Goal: Obtain resource: Download file/media

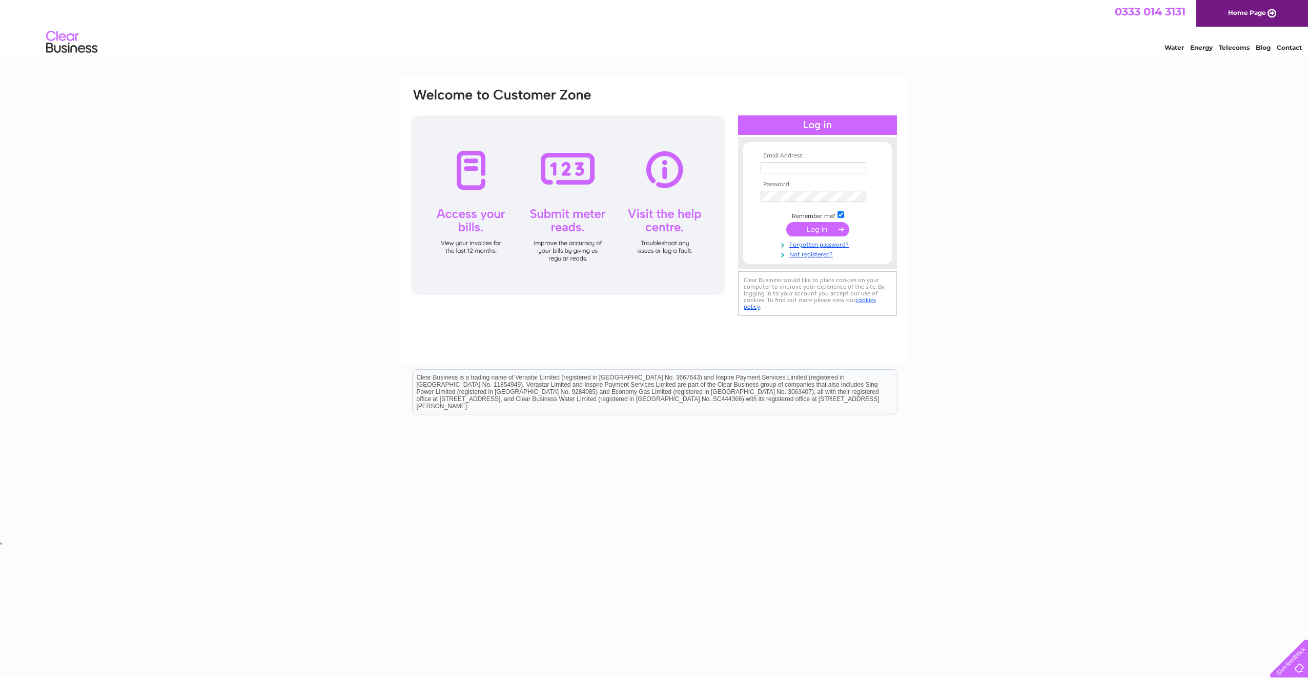
type input "[EMAIL_ADDRESS][DOMAIN_NAME]"
click at [827, 227] on input "submit" at bounding box center [817, 229] width 63 height 14
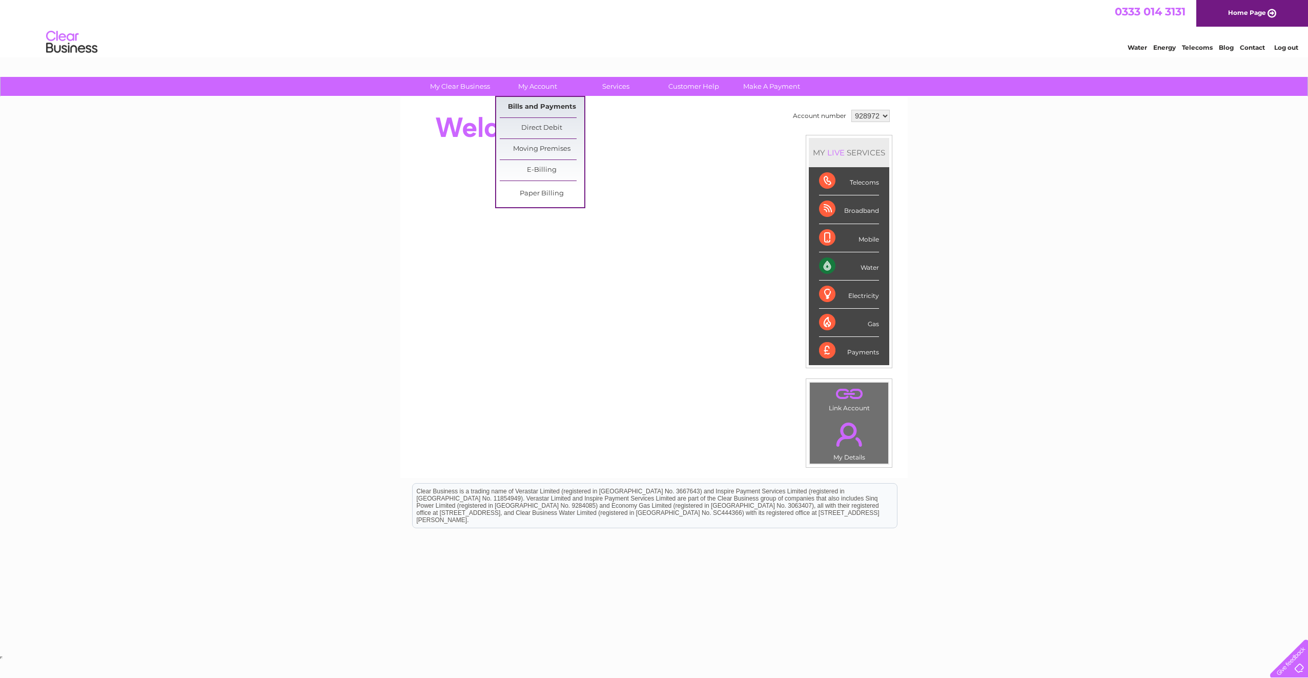
click at [527, 103] on link "Bills and Payments" at bounding box center [542, 107] width 85 height 21
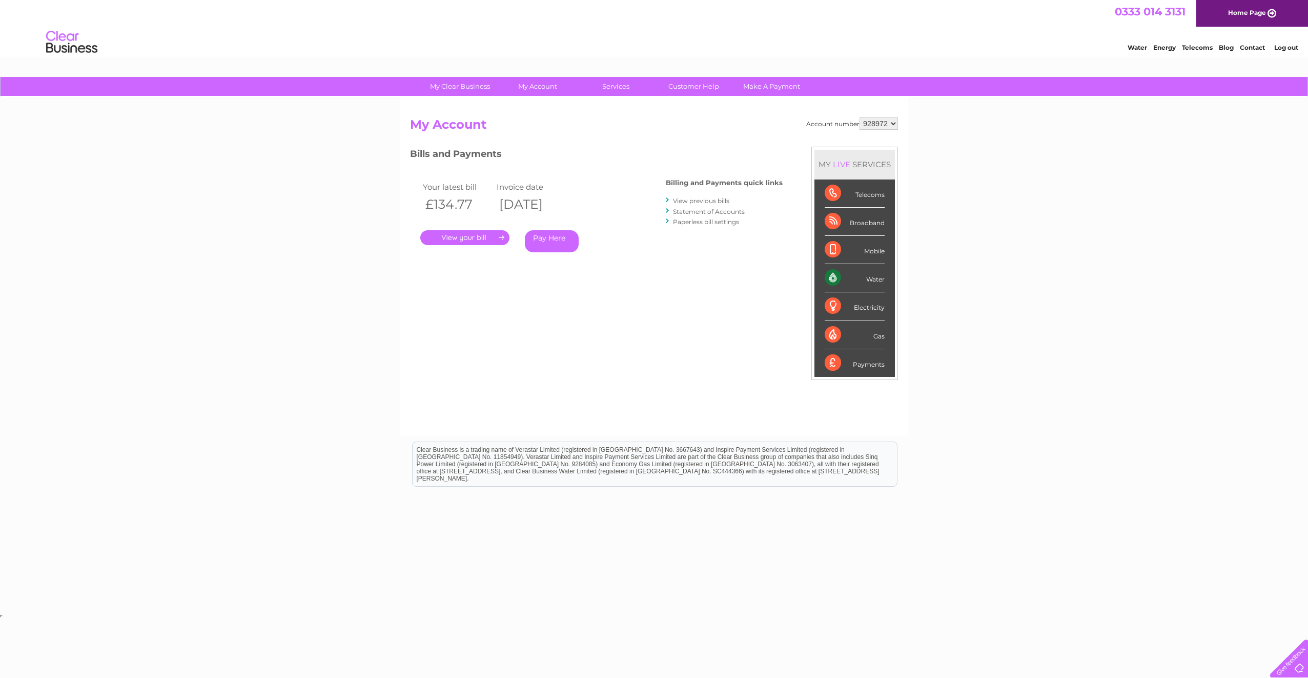
click at [462, 234] on link "." at bounding box center [464, 237] width 89 height 15
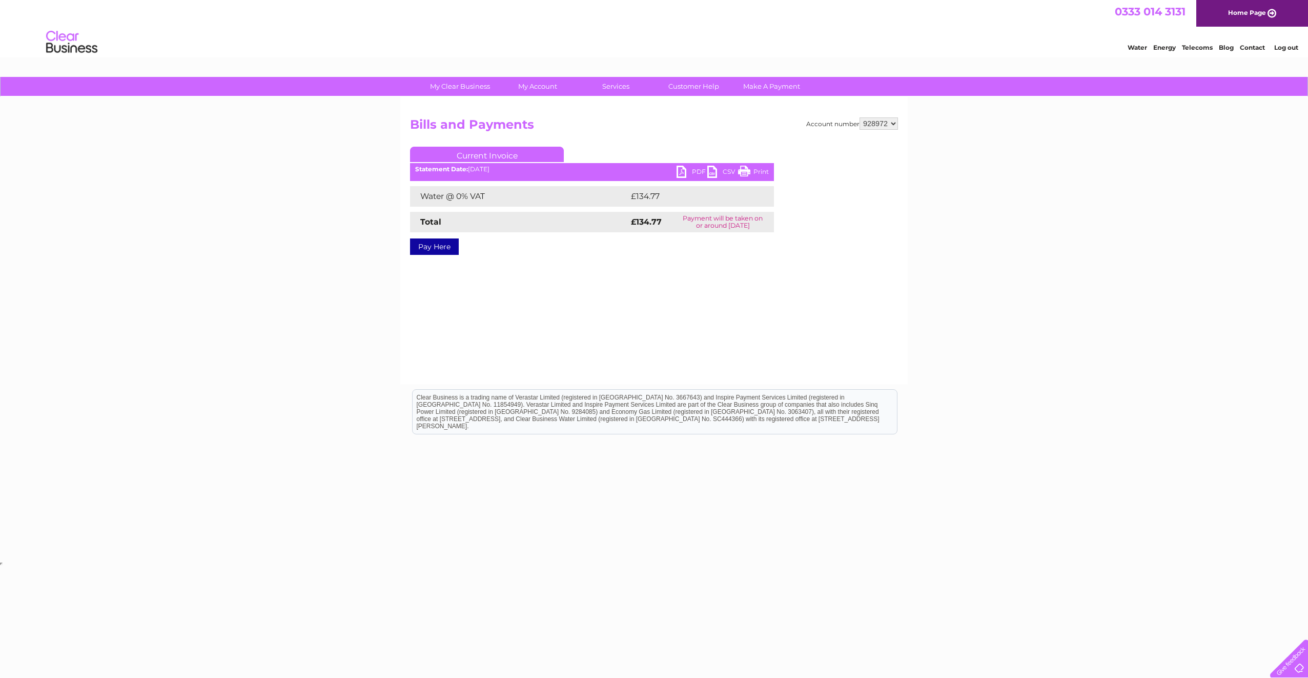
click at [686, 171] on link "PDF" at bounding box center [692, 173] width 31 height 15
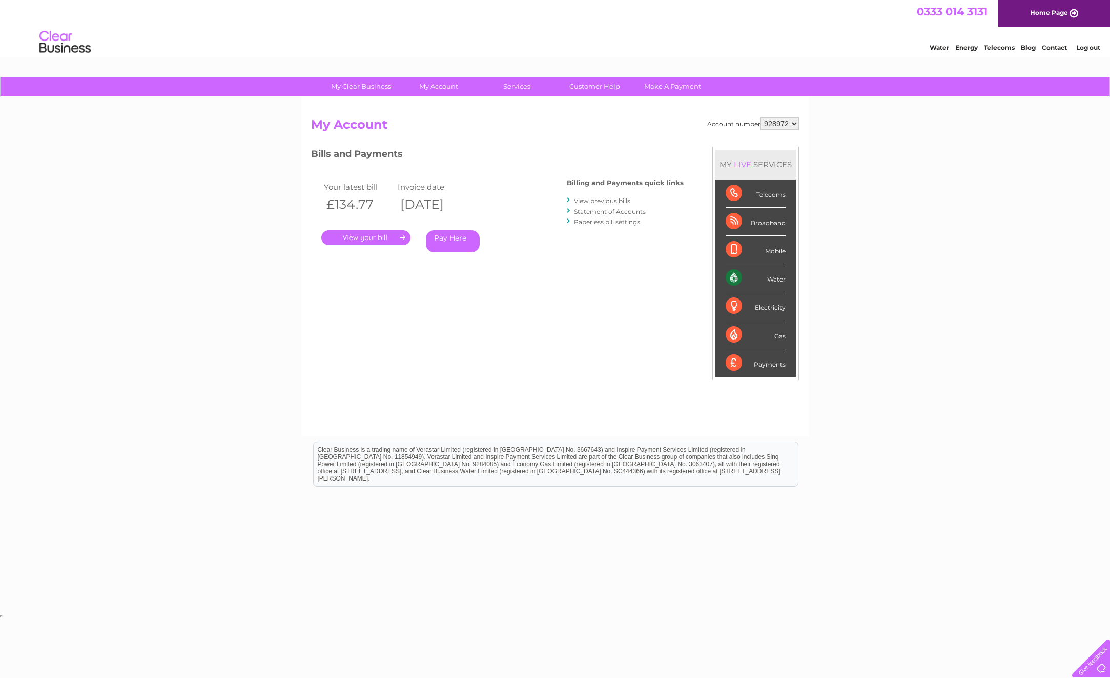
click at [590, 198] on link "View previous bills" at bounding box center [602, 201] width 56 height 8
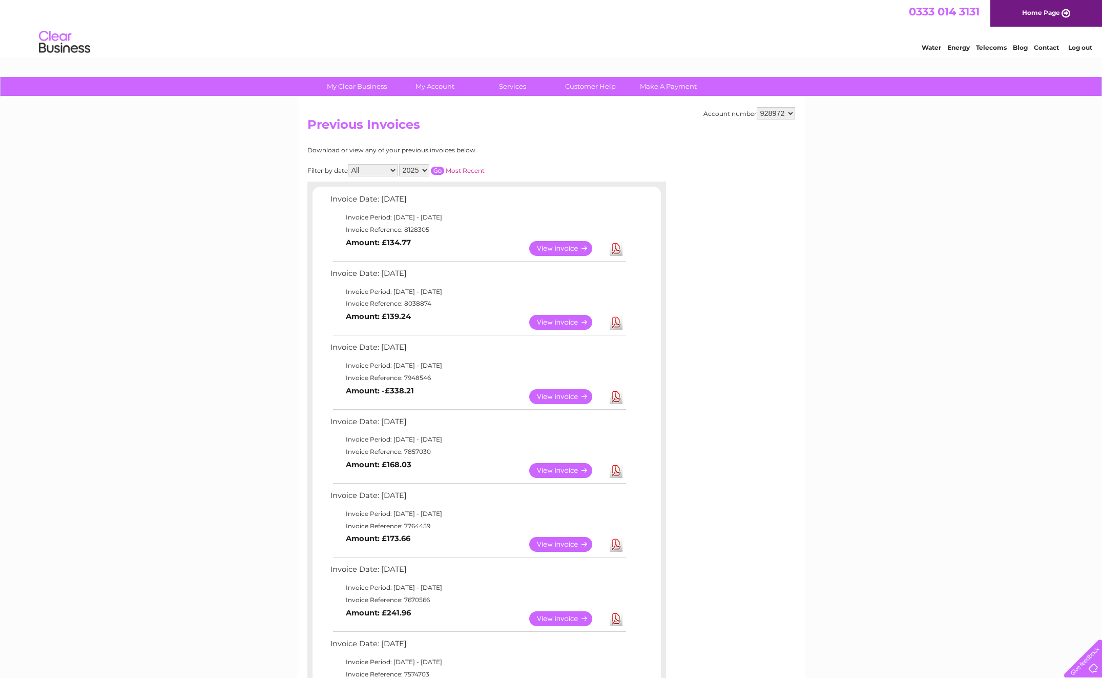
click at [564, 321] on link "View" at bounding box center [566, 322] width 75 height 15
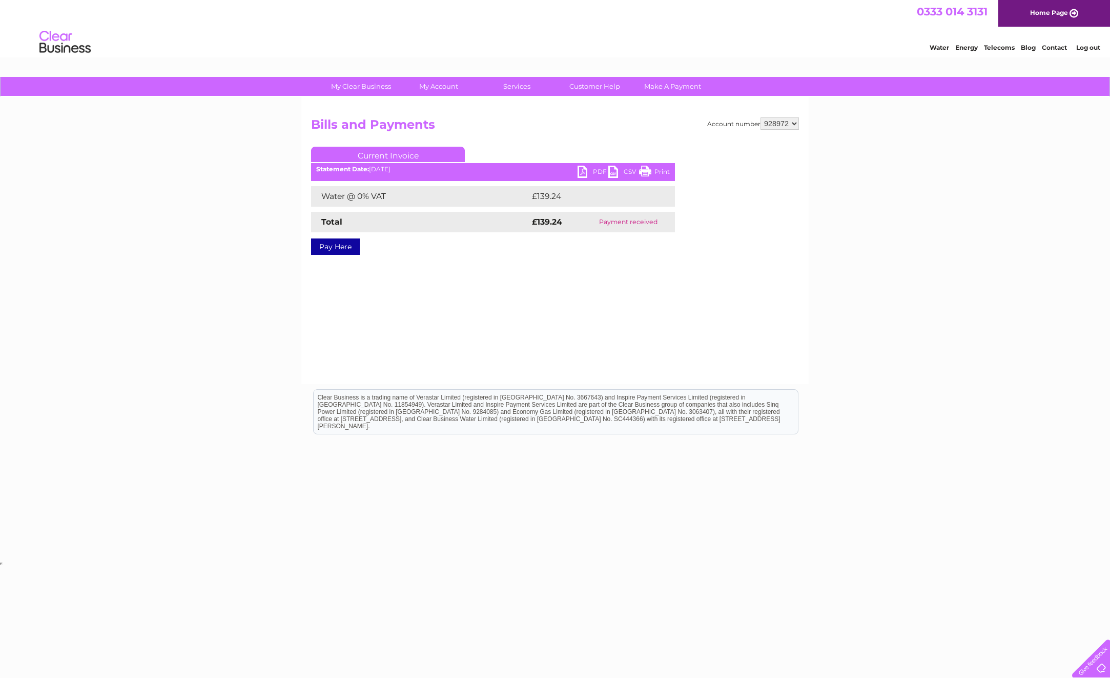
click at [595, 167] on link "PDF" at bounding box center [593, 173] width 31 height 15
click at [600, 169] on link "PDF" at bounding box center [593, 173] width 31 height 15
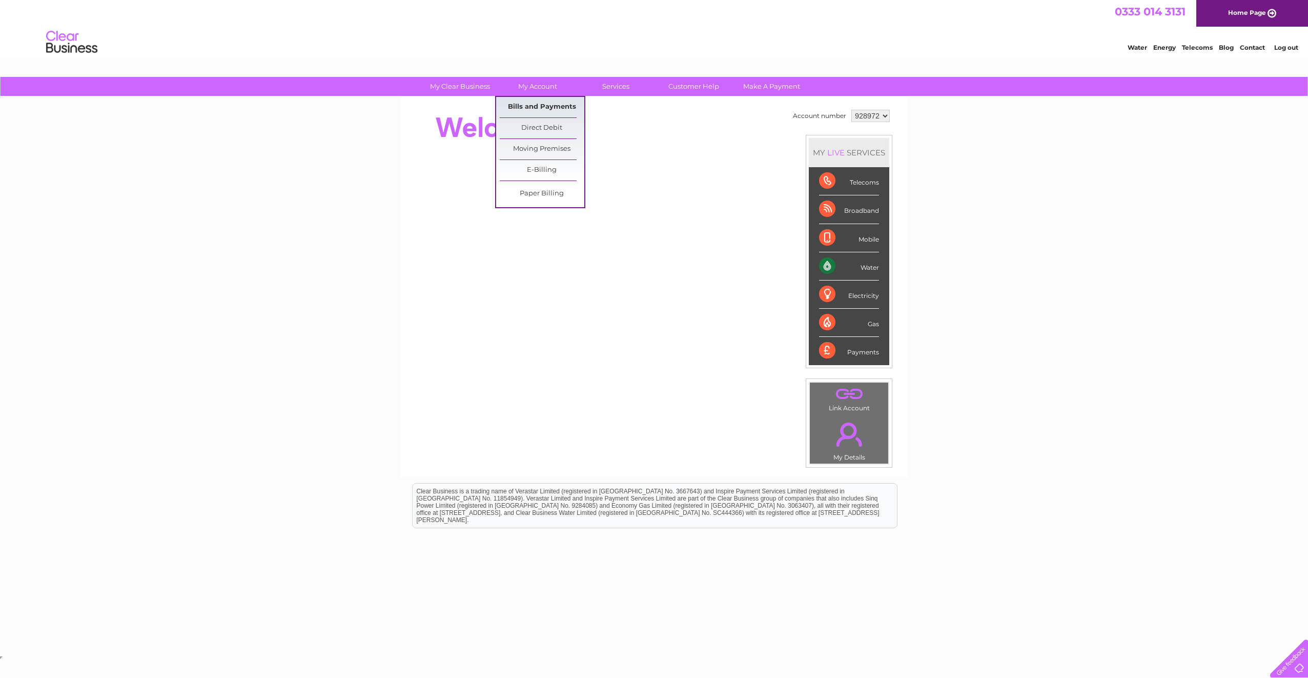
click at [539, 109] on link "Bills and Payments" at bounding box center [542, 107] width 85 height 21
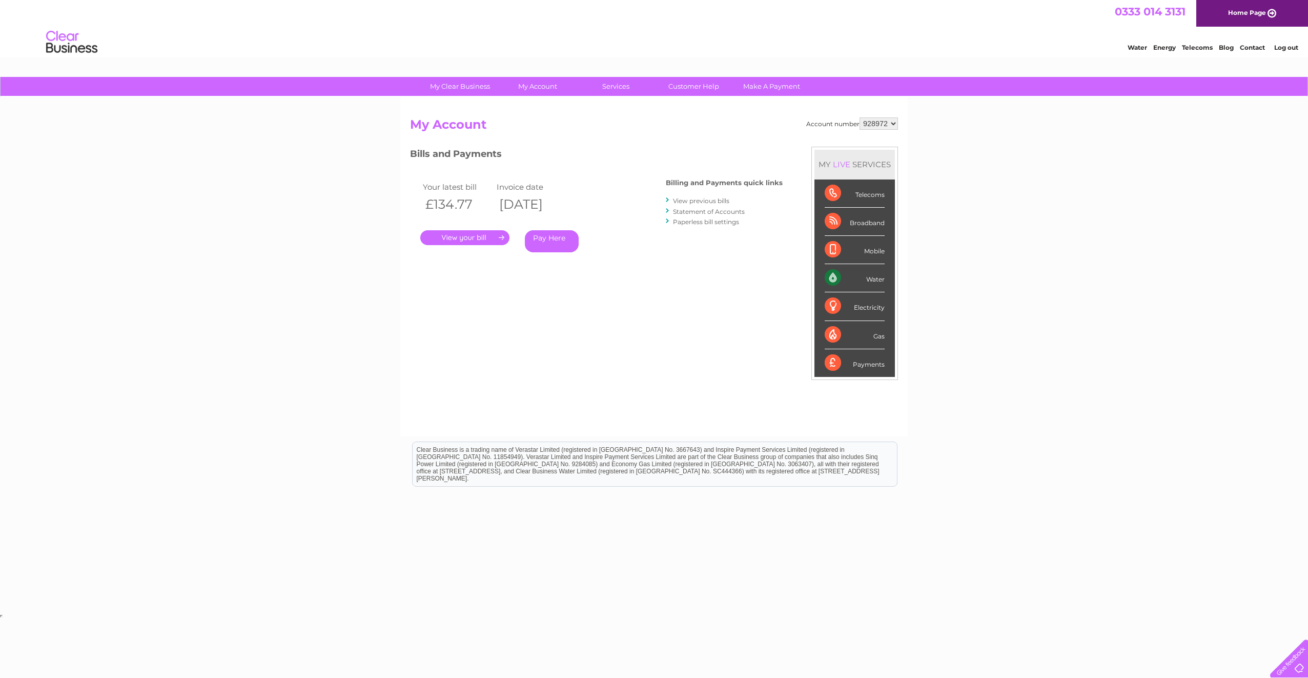
click at [462, 235] on link "." at bounding box center [464, 237] width 89 height 15
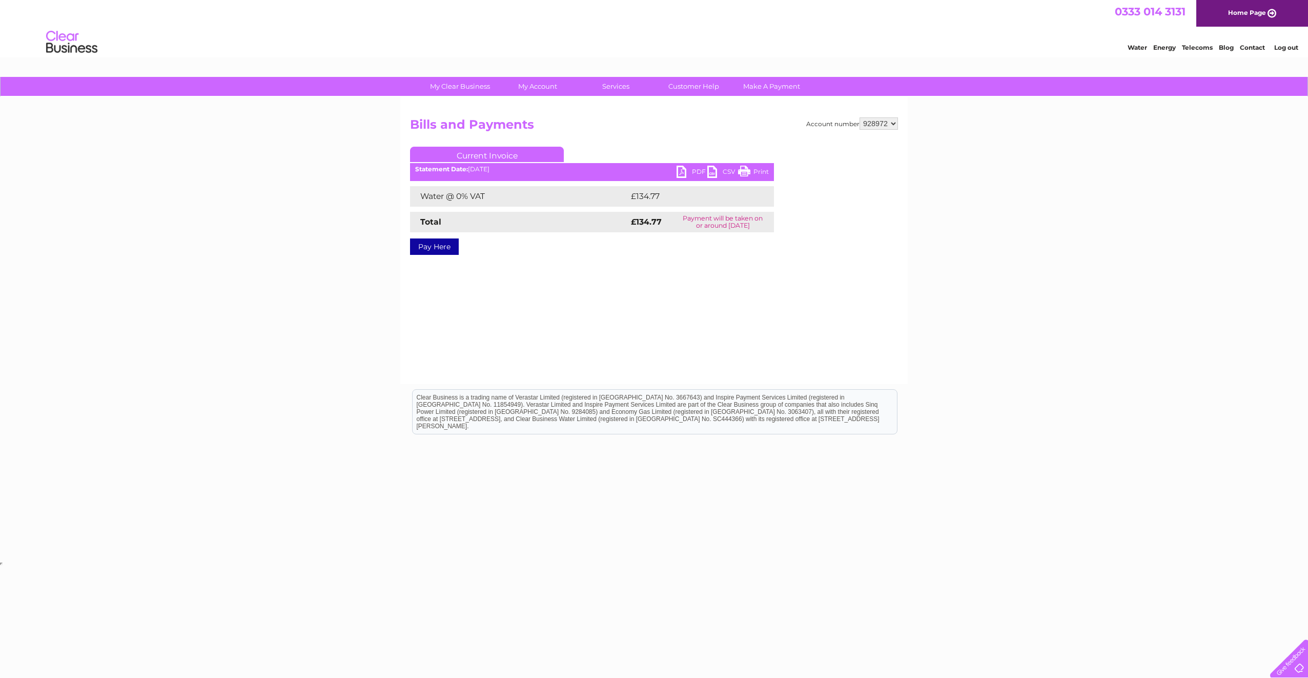
click at [701, 170] on link "PDF" at bounding box center [692, 173] width 31 height 15
